Goal: Complete application form: Complete application form

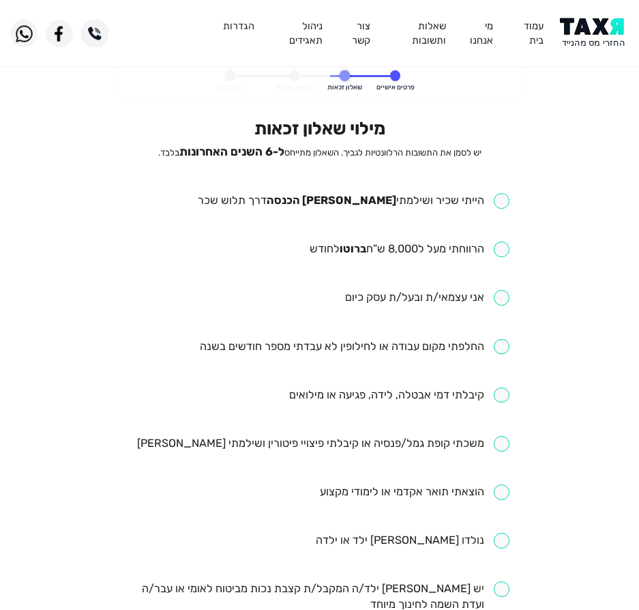
click at [412, 189] on div "מילוי שאלון זכאות יש לסמן את התשובות הרלוונטיות לגביך. השאלון מתייחס ל-6 השנים …" at bounding box center [320, 527] width 380 height 818
click at [414, 192] on div "מילוי שאלון זכאות יש לסמן את התשובות הרלוונטיות לגביך. השאלון מתייחס ל-6 השנים …" at bounding box center [320, 527] width 380 height 818
click at [425, 207] on input "checkbox" at bounding box center [354, 201] width 312 height 16
checkbox input "true"
click at [427, 253] on input "checkbox" at bounding box center [410, 250] width 200 height 16
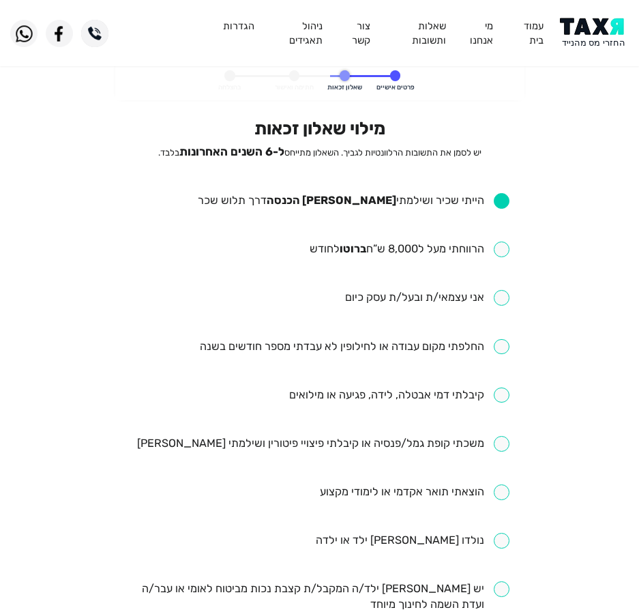
checkbox input "true"
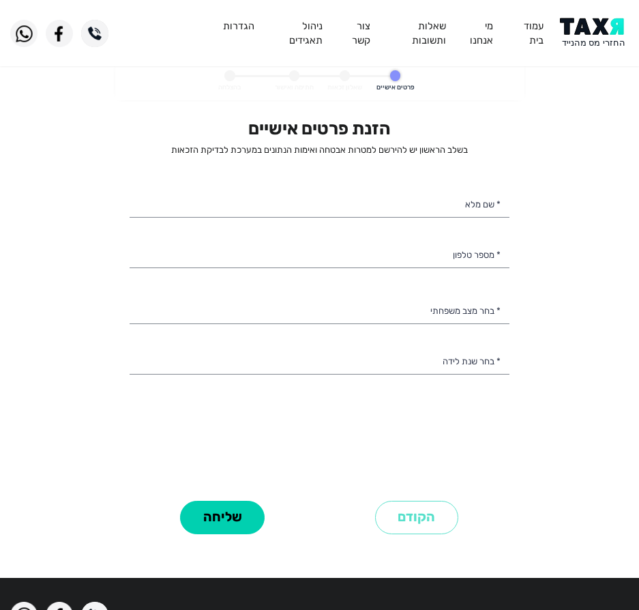
select select
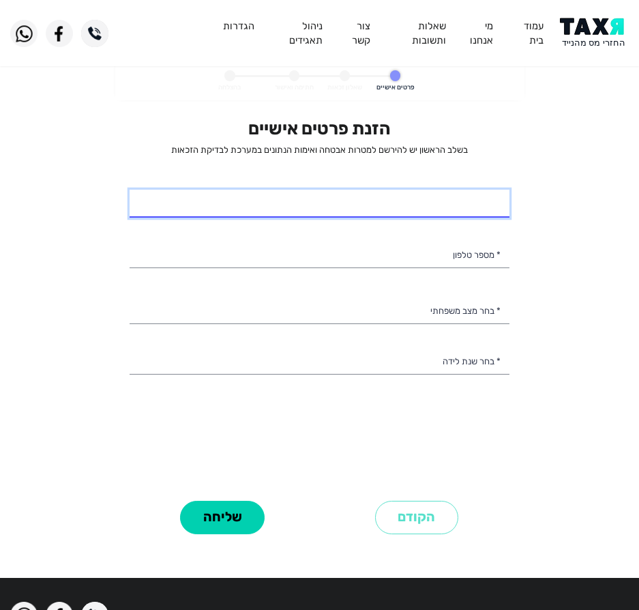
click at [435, 199] on input "* שם מלא" at bounding box center [320, 204] width 380 height 29
type input "[PERSON_NAME]"
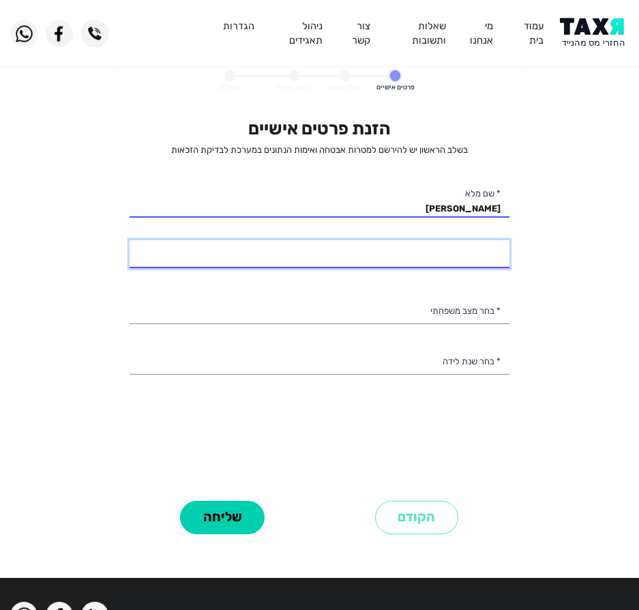
click at [440, 260] on input "* מספר טלפון" at bounding box center [320, 254] width 380 height 29
type input "055-3161400"
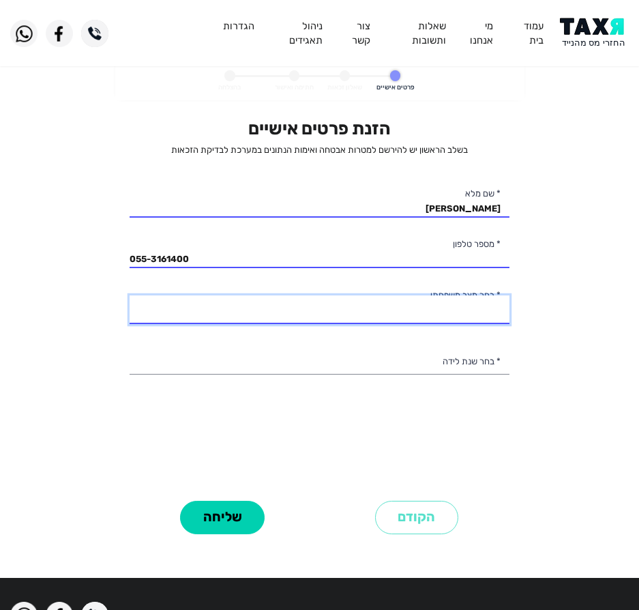
click at [428, 298] on select "רווק/ה נשוי/[PERSON_NAME]/ה אלמן/נה" at bounding box center [320, 310] width 380 height 29
click at [130, 296] on select "רווק/ה נשוי/[PERSON_NAME]/ה אלמן/נה" at bounding box center [320, 310] width 380 height 29
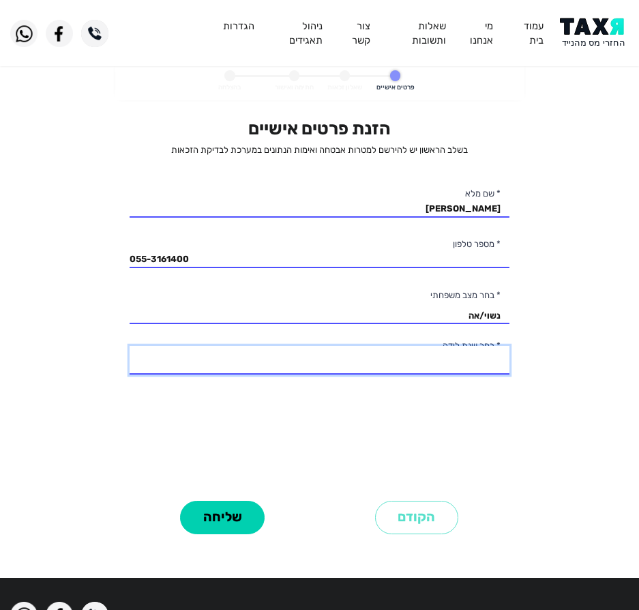
click at [469, 357] on select "2003 2002 2001 2000 1999 1998 1997 1996 1995 1994 1993 1992 1991 1990 1989 1988…" at bounding box center [320, 360] width 380 height 29
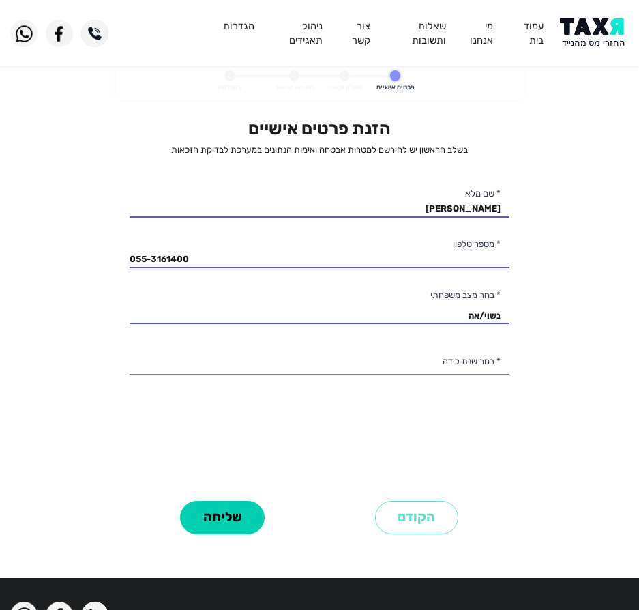
click at [68, 169] on personal-details "פרטים אישיים שאלון זכאות חתימה ואישור בהצלחה הזנת פרטים אישיים בשלב הראשון יש ל…" at bounding box center [319, 315] width 639 height 507
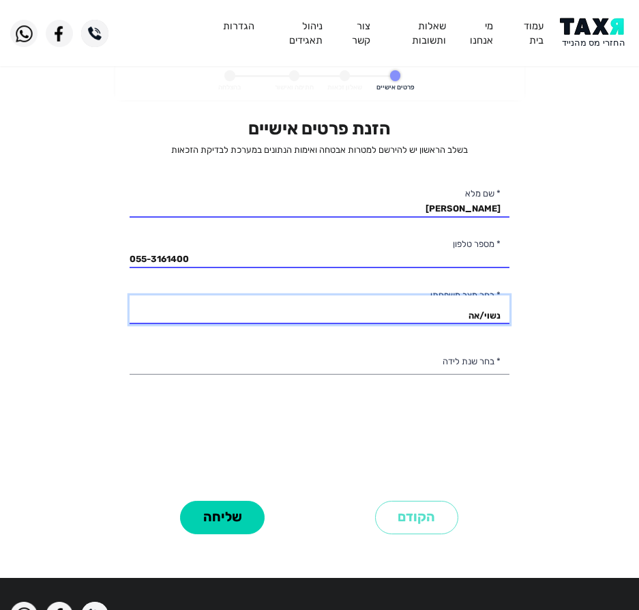
click at [399, 316] on select "רווק/ה נשוי/[PERSON_NAME]/ה אלמן/נה" at bounding box center [320, 310] width 380 height 29
select select "3: Divorced"
click at [130, 296] on select "רווק/ה נשוי/[PERSON_NAME]/ה אלמן/נה" at bounding box center [320, 310] width 380 height 29
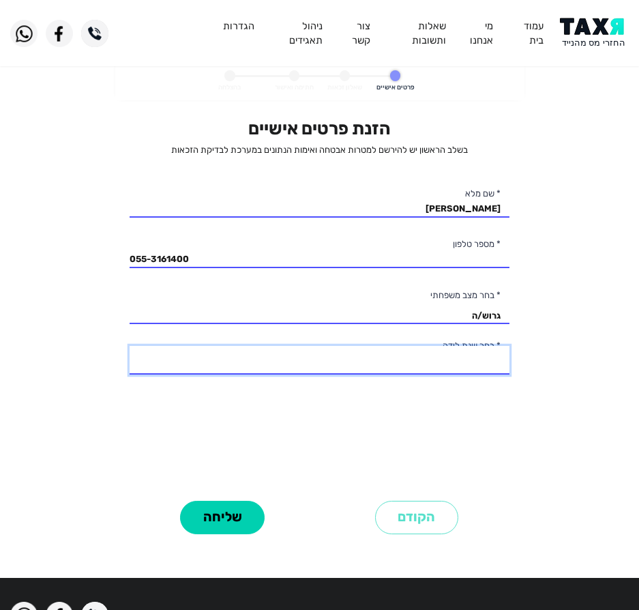
click at [357, 362] on select "2003 2002 2001 2000 1999 1998 1997 1996 1995 1994 1993 1992 1991 1990 1989 1988…" at bounding box center [320, 360] width 380 height 29
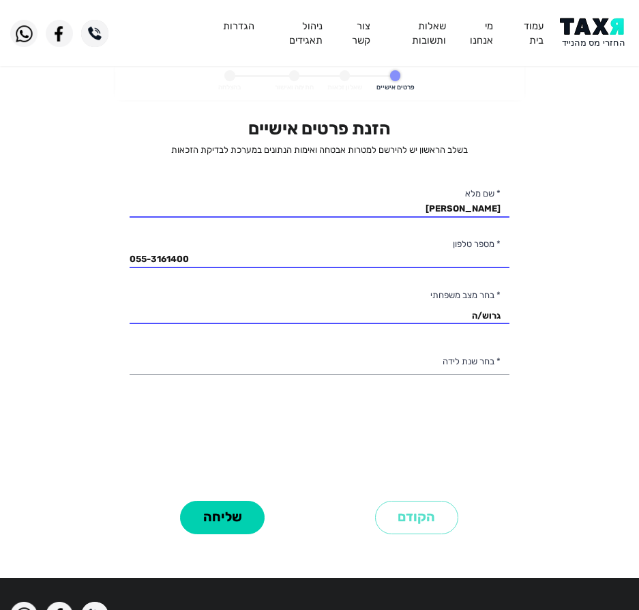
click at [462, 379] on div "הזנת פרטים אישיים בשלב הראשון יש להירשם למטרות אבטחה ואימות הנתונים במערכת לבדי…" at bounding box center [320, 307] width 380 height 378
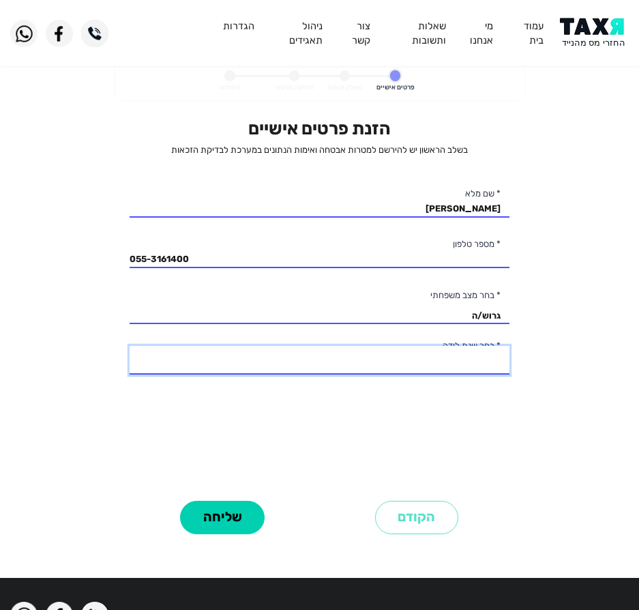
click at [484, 358] on select "2003 2002 2001 2000 1999 1998 1997 1996 1995 1994 1993 1992 1991 1990 1989 1988…" at bounding box center [320, 360] width 380 height 29
select select "30: 1974"
click at [130, 346] on select "2003 2002 2001 2000 1999 1998 1997 1996 1995 1994 1993 1992 1991 1990 1989 1988…" at bounding box center [320, 360] width 380 height 29
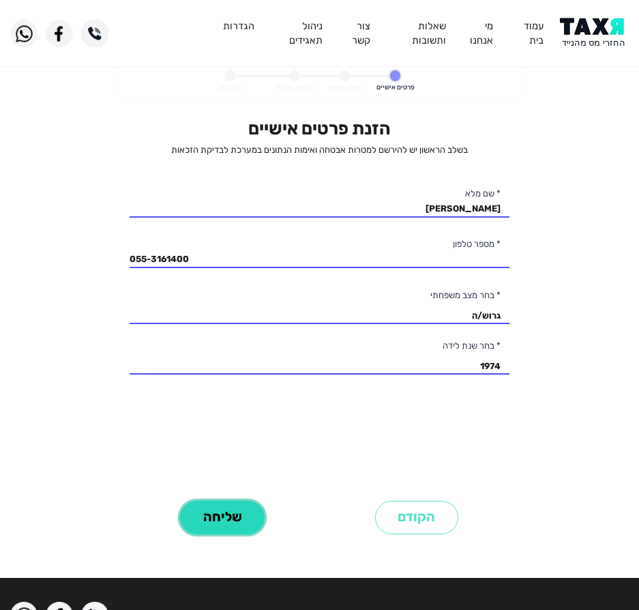
click at [216, 502] on button "שליחה" at bounding box center [222, 517] width 85 height 33
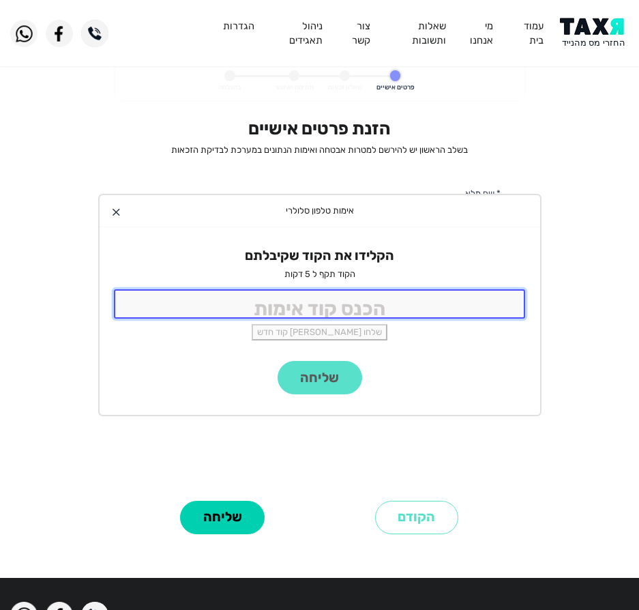
click at [347, 306] on input "tel" at bounding box center [320, 303] width 412 height 29
type input "9988"
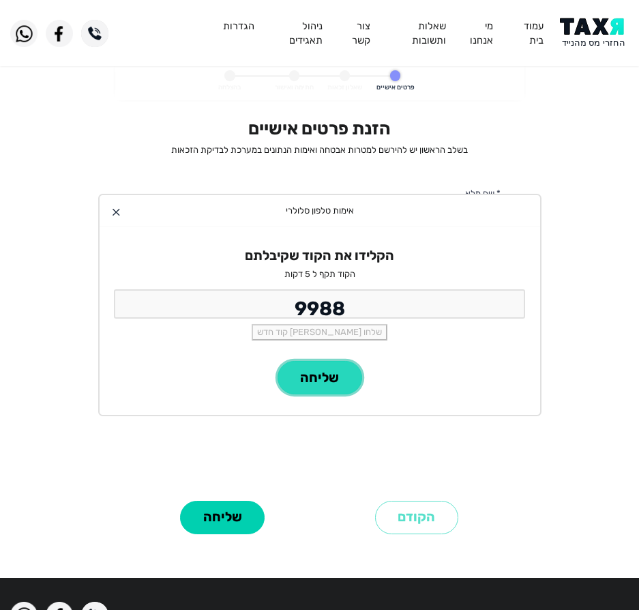
click at [343, 378] on button "שליחה" at bounding box center [320, 377] width 85 height 33
